Goal: Information Seeking & Learning: Learn about a topic

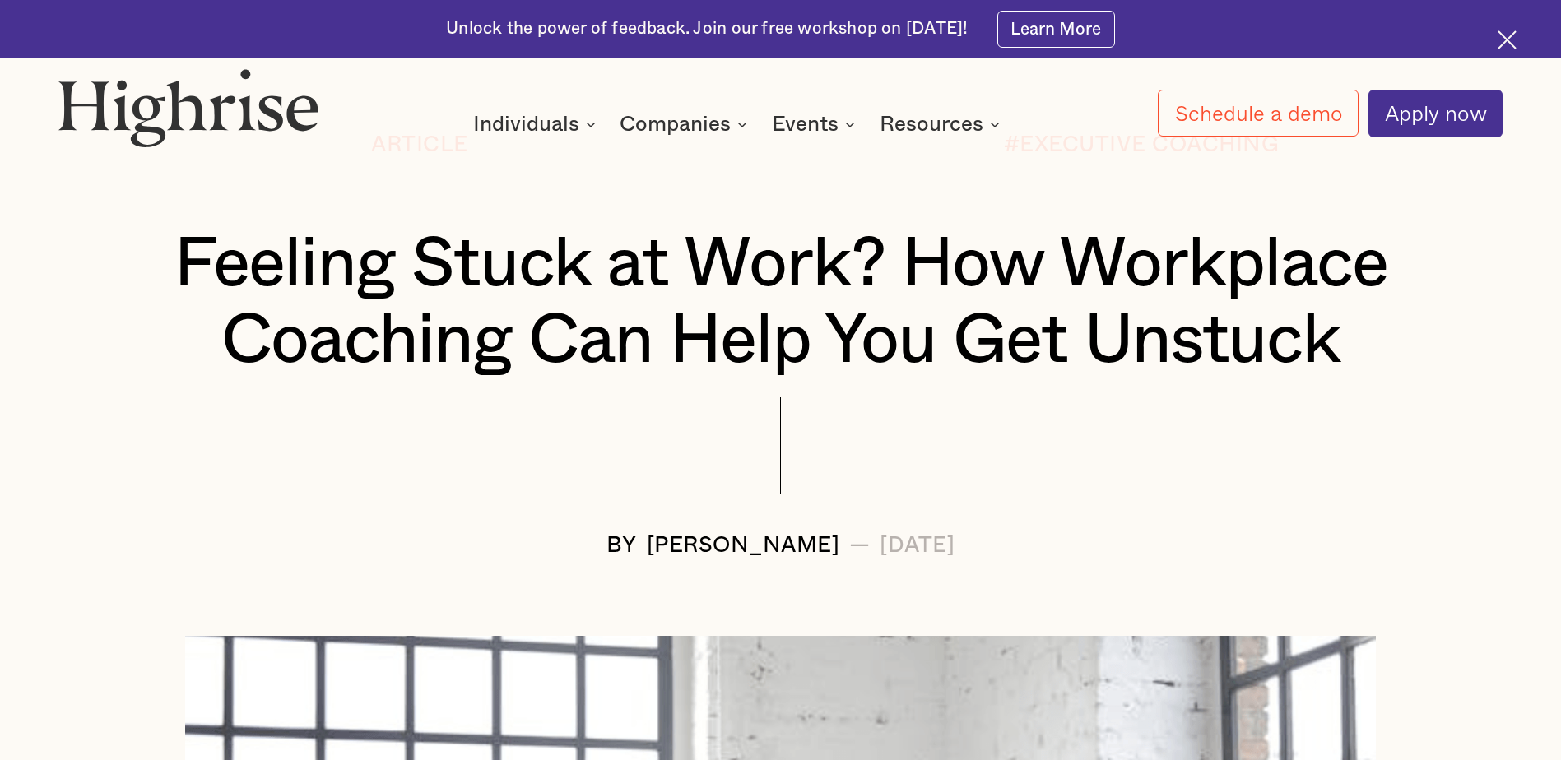
scroll to position [247, 0]
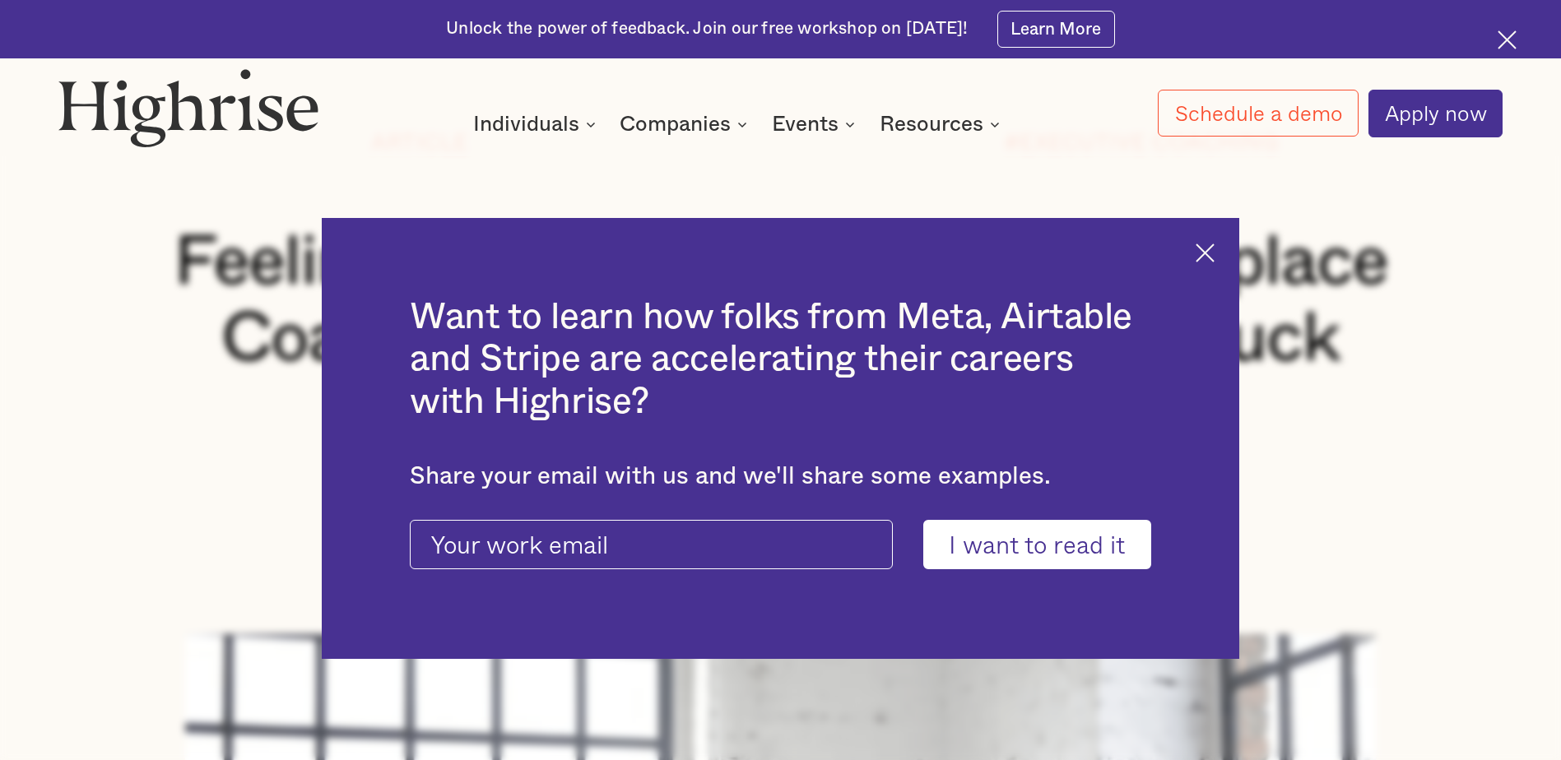
click at [1215, 255] on img at bounding box center [1205, 253] width 19 height 19
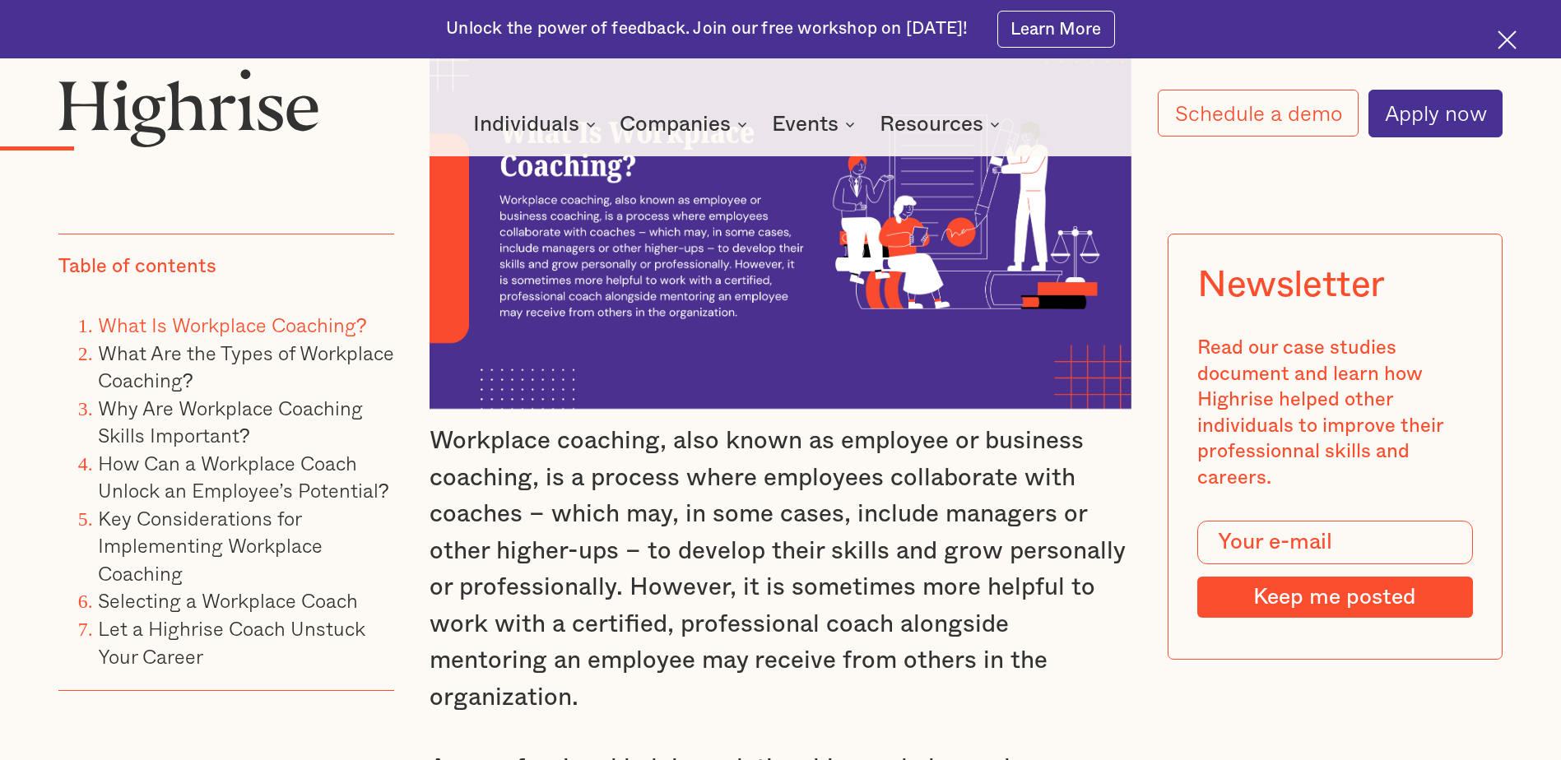
scroll to position [2551, 0]
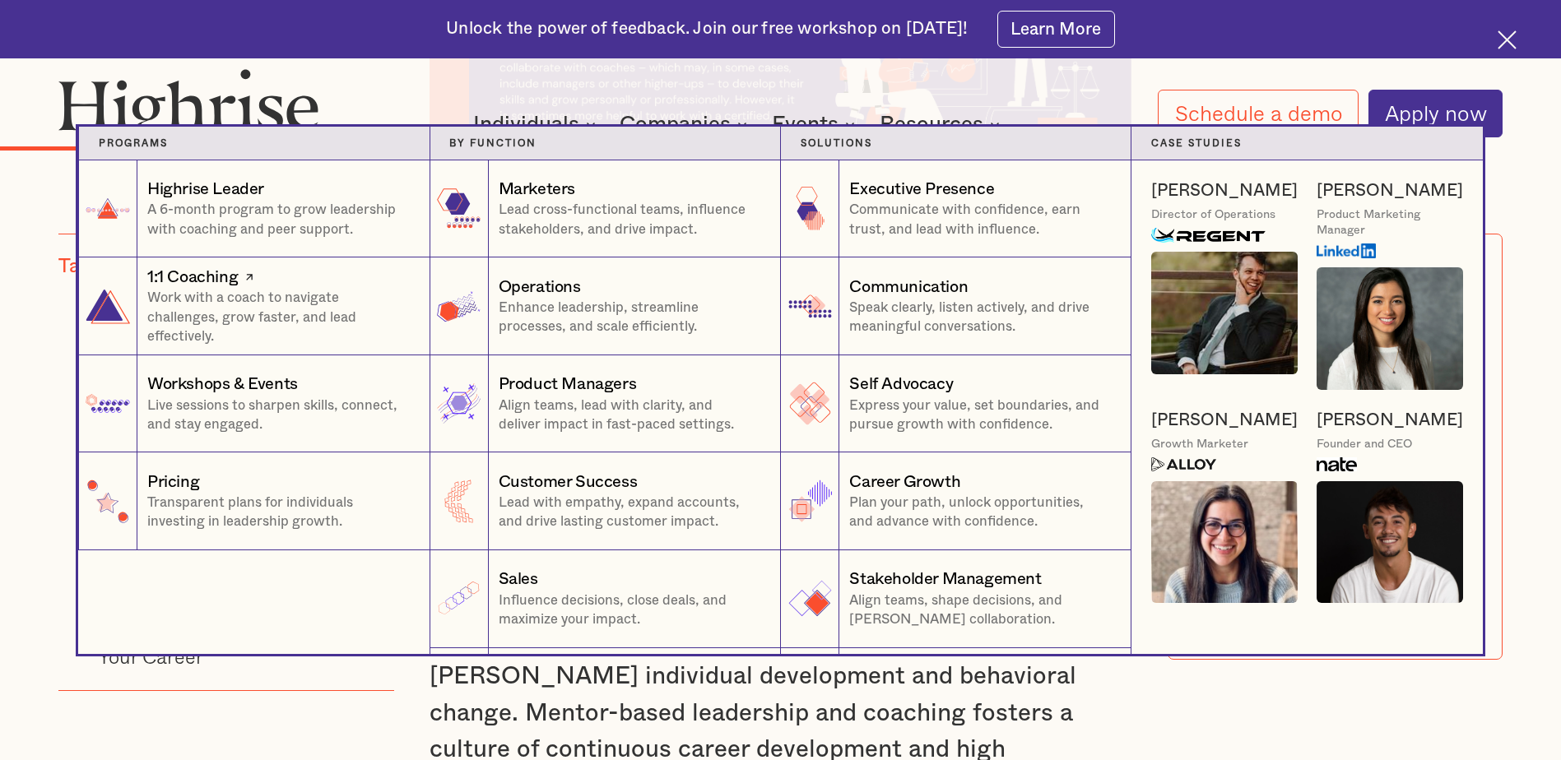
click at [271, 299] on p "Work with a coach to navigate challenges, grow faster, and lead effectively." at bounding box center [278, 318] width 263 height 58
click at [545, 323] on p "Enhance leadership, streamline processes, and scale efficiently." at bounding box center [630, 318] width 263 height 38
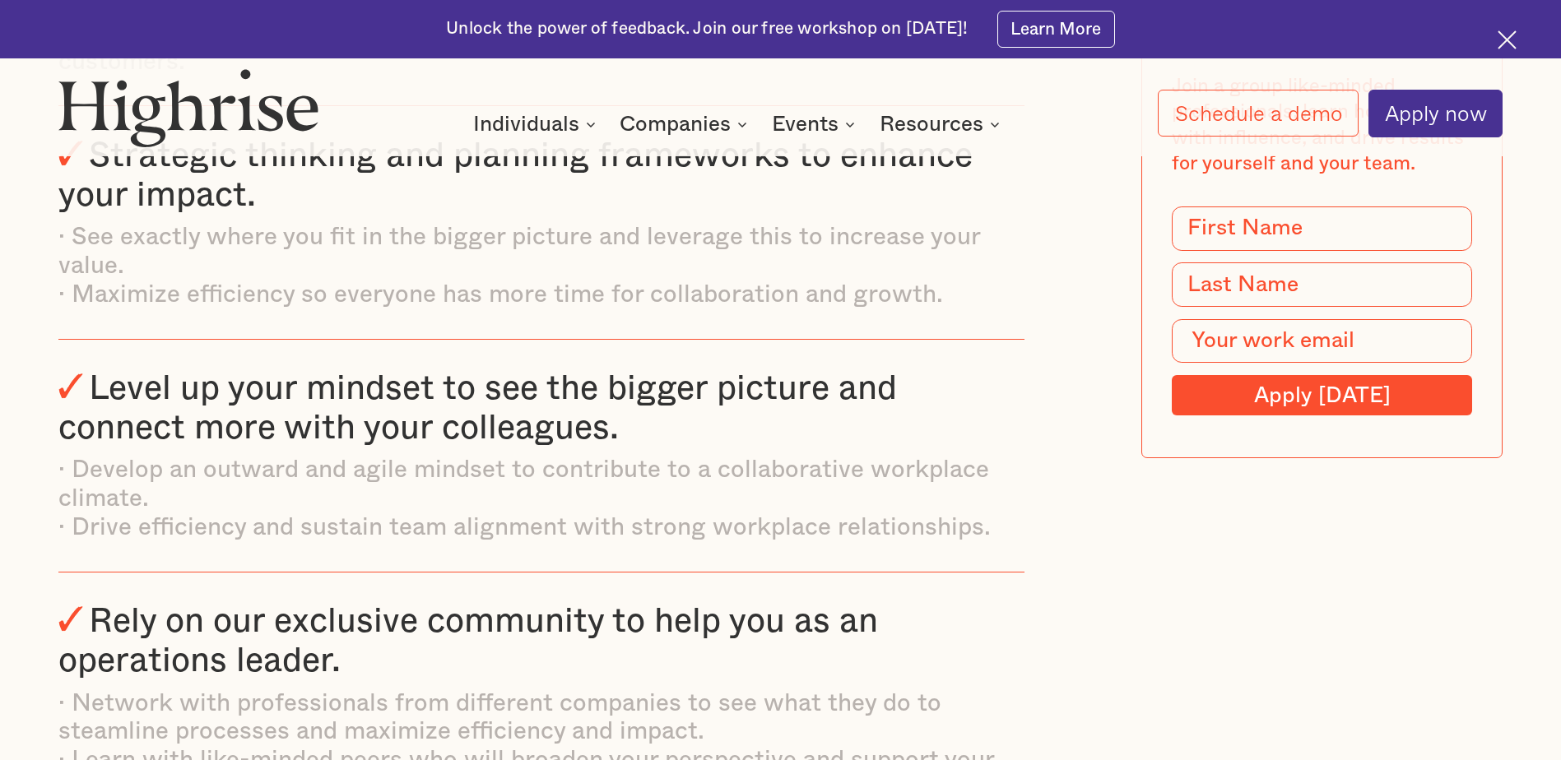
scroll to position [2633, 0]
